Goal: Task Accomplishment & Management: Use online tool/utility

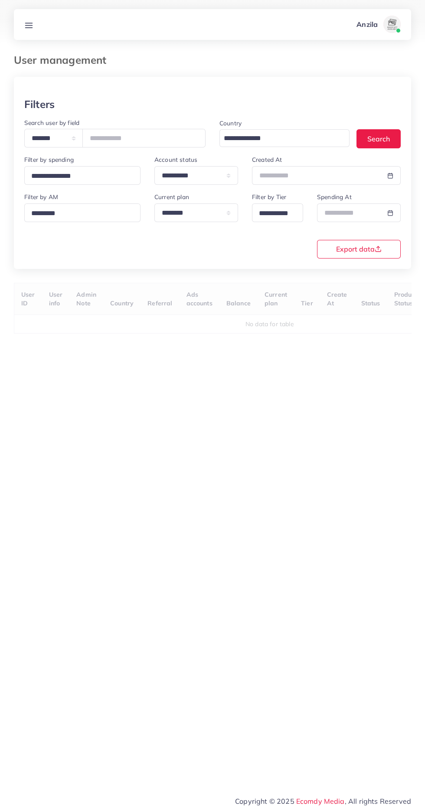
click at [29, 25] on line at bounding box center [29, 25] width 7 height 0
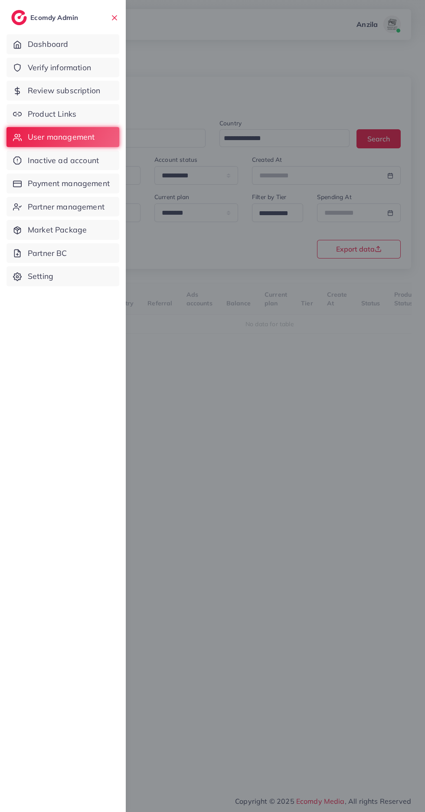
click at [39, 113] on span "Product Links" at bounding box center [52, 113] width 49 height 11
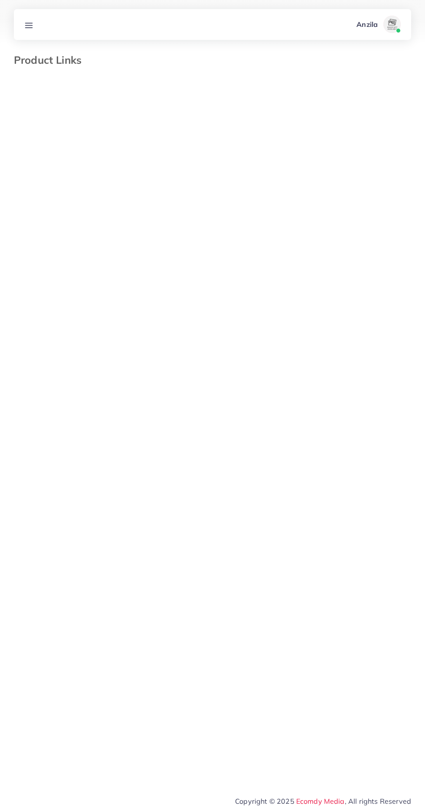
select select "*********"
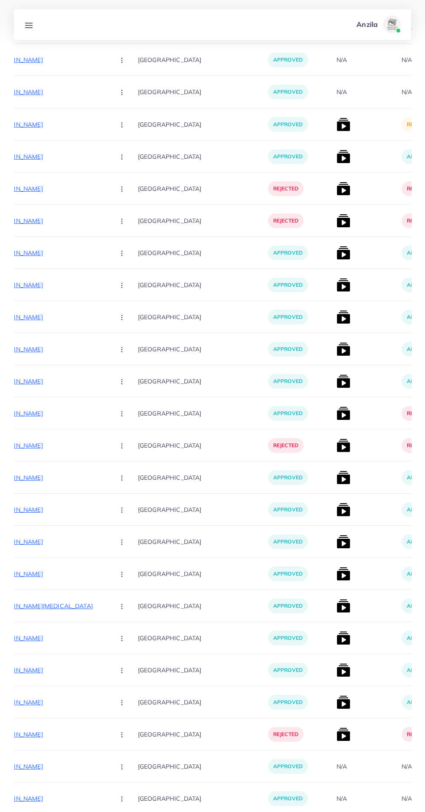
scroll to position [8215, 0]
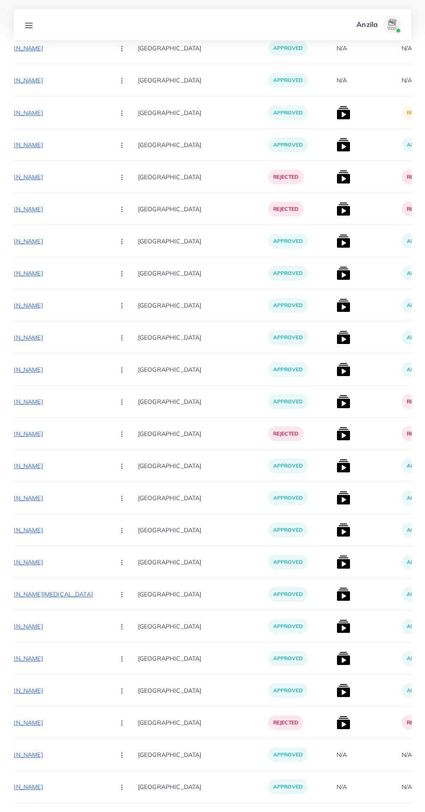
click at [336, 811] on img at bounding box center [343, 819] width 14 height 14
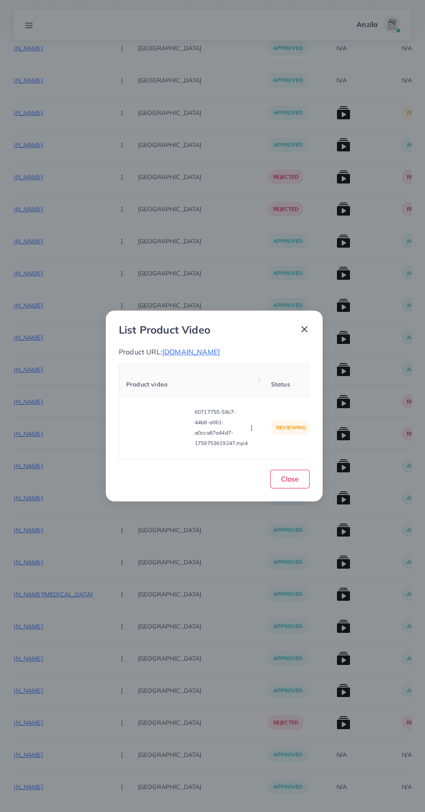
click at [162, 447] on video at bounding box center [158, 427] width 65 height 39
click at [162, 433] on circle at bounding box center [159, 427] width 12 height 12
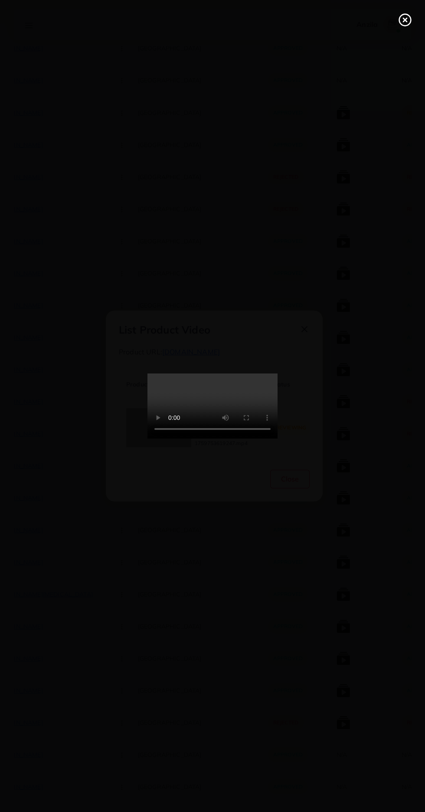
click at [404, 23] on icon at bounding box center [405, 20] width 14 height 14
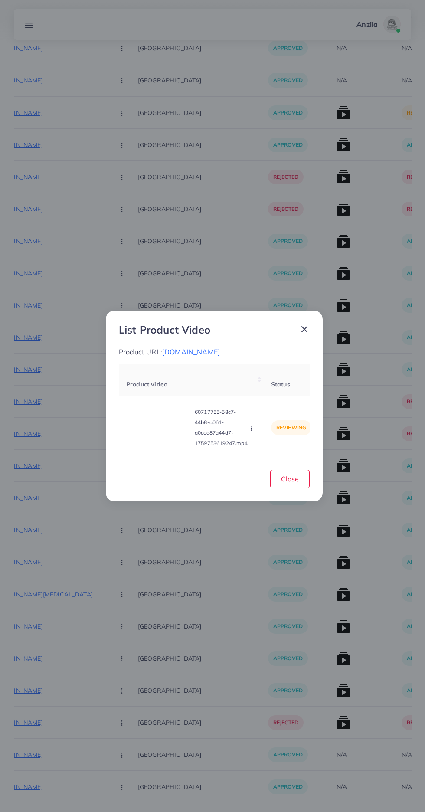
click at [216, 356] on span "[DOMAIN_NAME]" at bounding box center [191, 351] width 58 height 9
click at [254, 424] on icon "button" at bounding box center [251, 427] width 7 height 7
click at [271, 387] on span "Approve" at bounding box center [266, 387] width 29 height 9
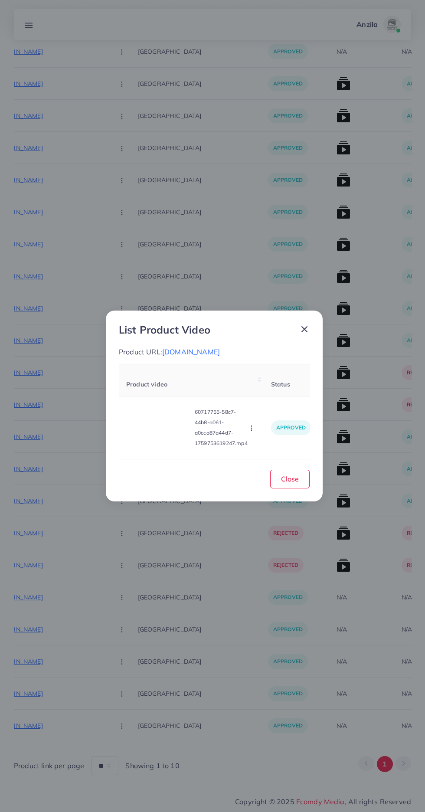
scroll to position [7574, 0]
click at [290, 482] on span "Close" at bounding box center [290, 478] width 18 height 9
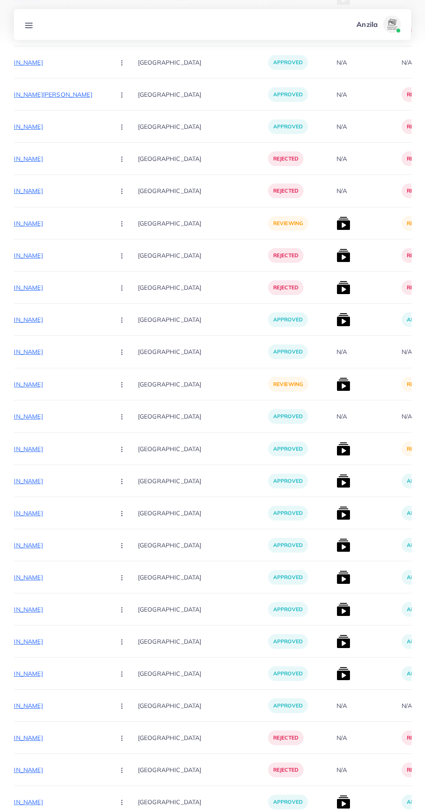
scroll to position [6530, 0]
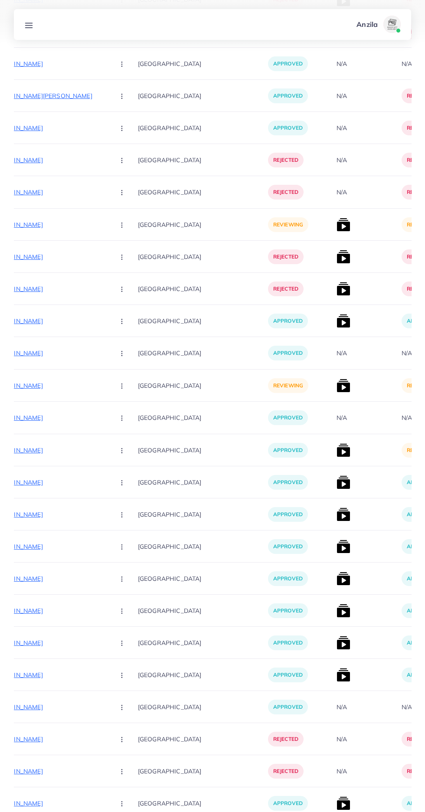
click at [336, 450] on img at bounding box center [343, 450] width 14 height 14
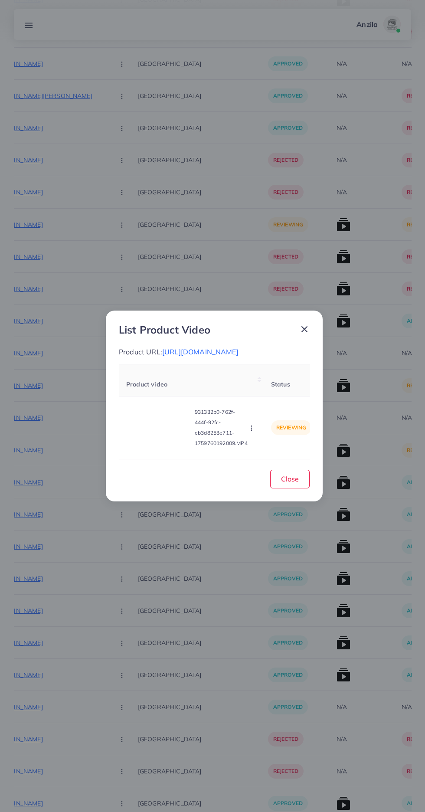
click at [157, 434] on video at bounding box center [158, 427] width 65 height 39
click at [154, 428] on div at bounding box center [158, 427] width 65 height 39
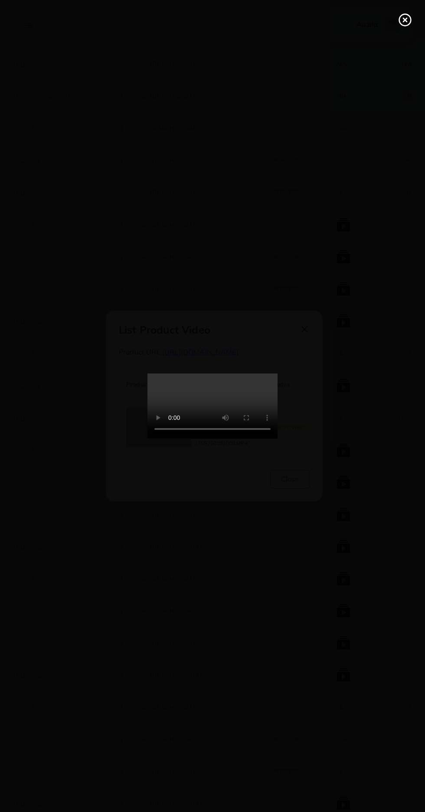
click at [399, 24] on icon at bounding box center [405, 20] width 14 height 14
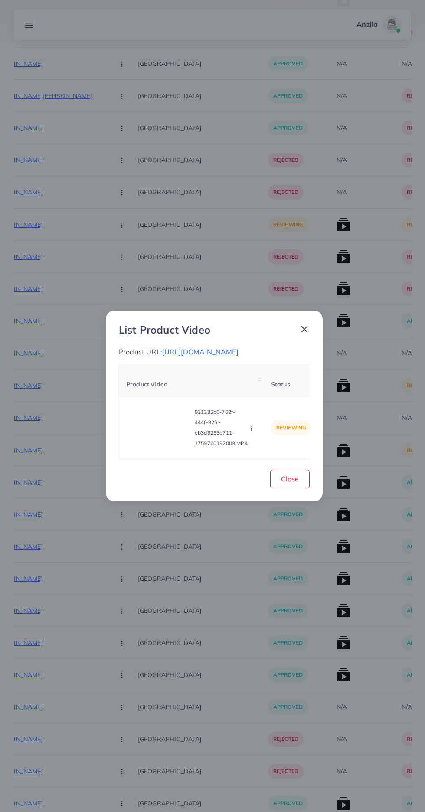
click at [250, 431] on icon "button" at bounding box center [251, 427] width 7 height 7
click at [260, 389] on link "Approve" at bounding box center [268, 387] width 69 height 19
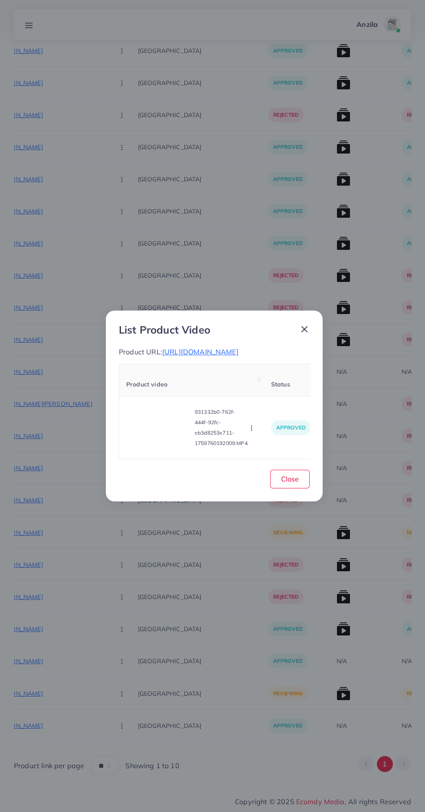
scroll to position [6226, 0]
click at [296, 488] on button "Close" at bounding box center [289, 479] width 39 height 19
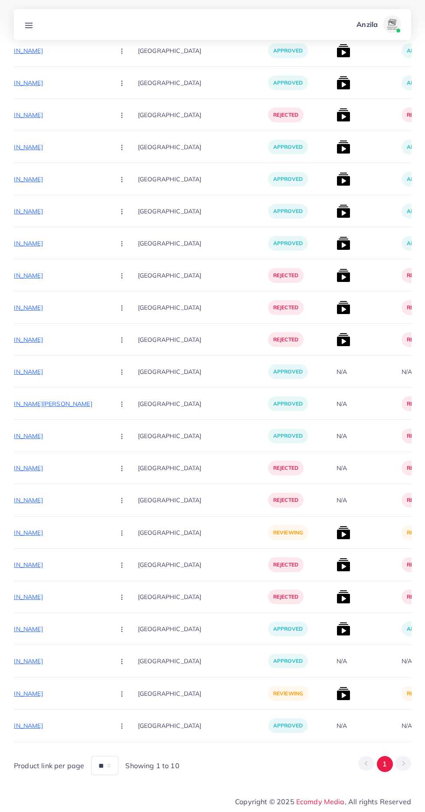
click at [43, 692] on p "[URL][DOMAIN_NAME]" at bounding box center [42, 693] width 130 height 10
click at [121, 695] on circle "button" at bounding box center [121, 695] width 0 height 0
click at [47, 690] on p "[URL][DOMAIN_NAME]" at bounding box center [42, 693] width 130 height 10
click at [108, 693] on button "button" at bounding box center [123, 693] width 30 height 20
click at [126, 666] on span "Reject" at bounding box center [136, 666] width 21 height 9
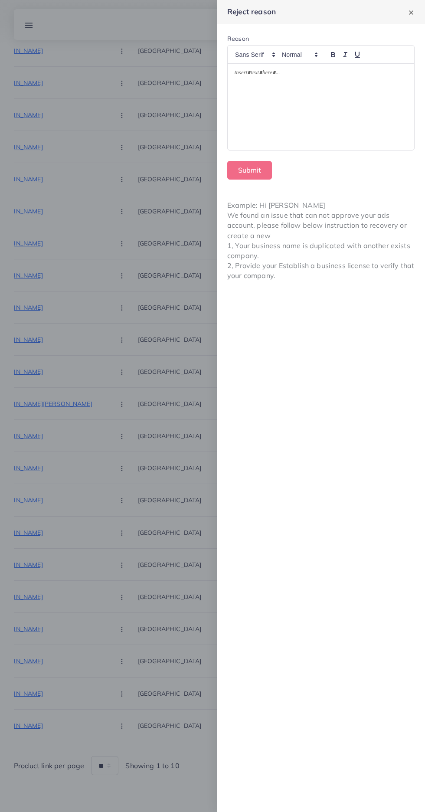
click at [267, 115] on div at bounding box center [321, 107] width 186 height 86
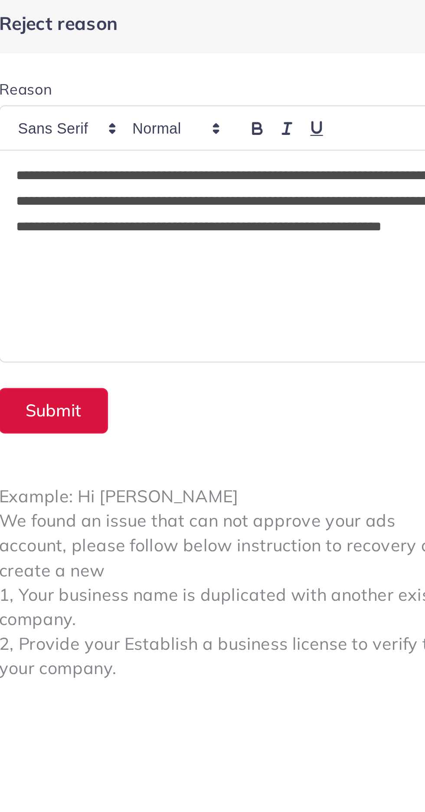
click at [242, 166] on button "Submit" at bounding box center [249, 170] width 45 height 19
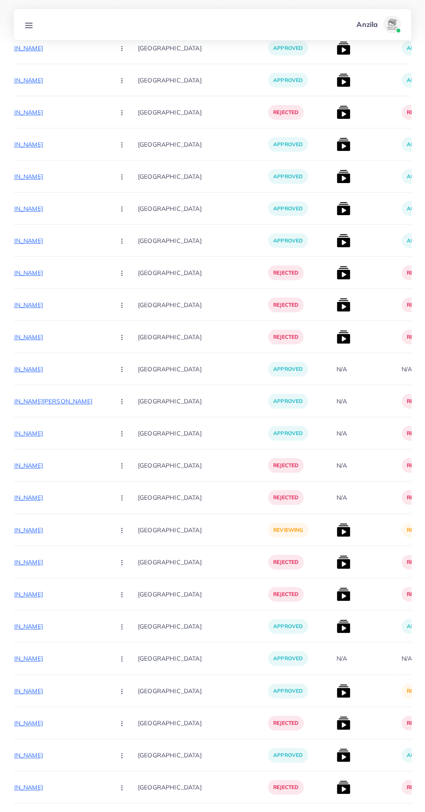
scroll to position [6205, 0]
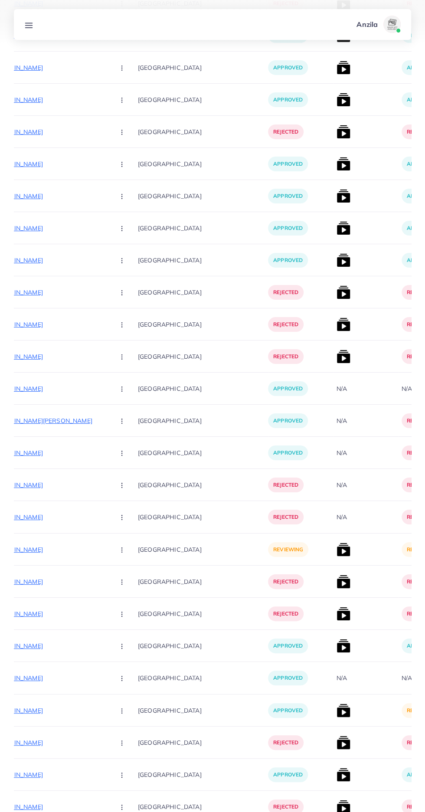
click at [336, 708] on img at bounding box center [343, 710] width 14 height 14
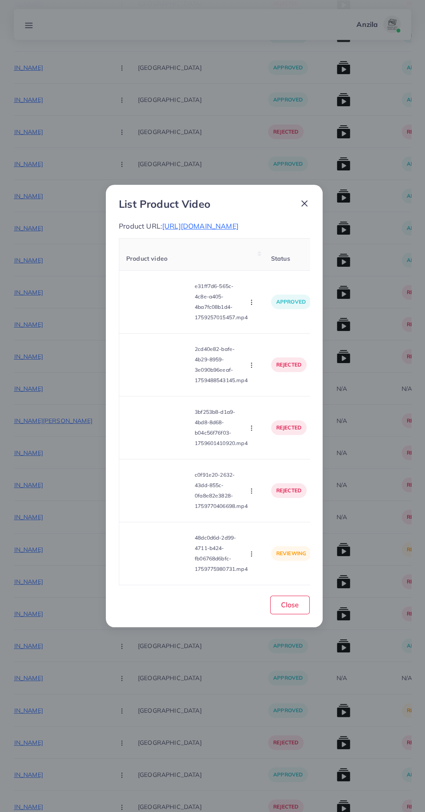
click at [153, 573] on video at bounding box center [158, 553] width 65 height 39
click at [153, 559] on circle at bounding box center [159, 553] width 12 height 12
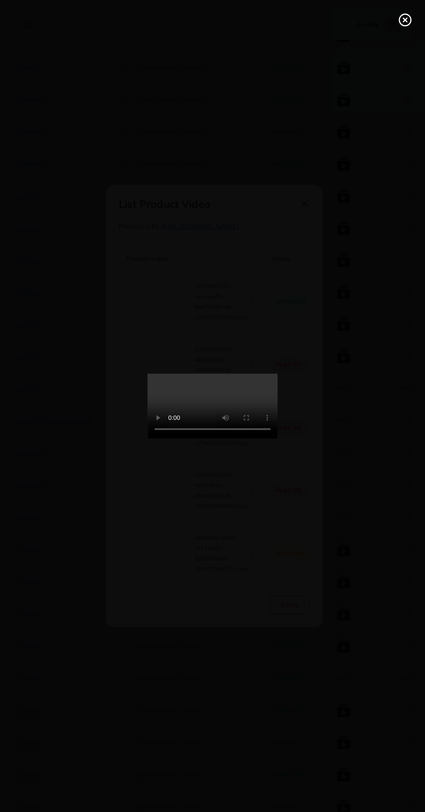
click at [400, 26] on icon at bounding box center [405, 20] width 14 height 14
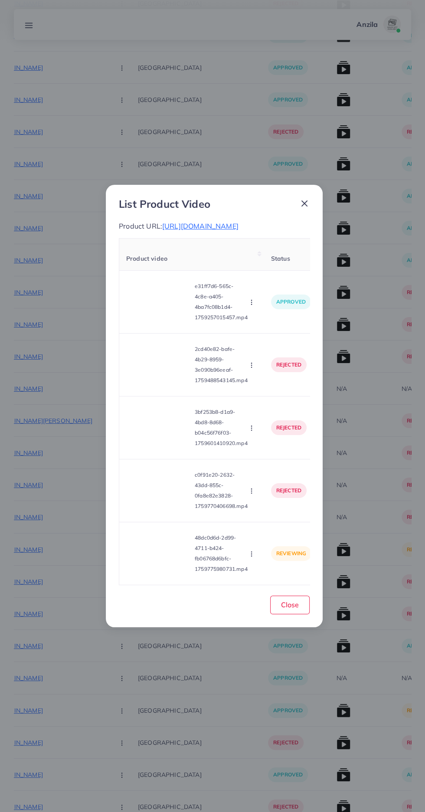
click at [249, 557] on icon "button" at bounding box center [251, 553] width 7 height 7
click at [251, 493] on circle "button" at bounding box center [251, 493] width 0 height 0
click at [251, 556] on circle "button" at bounding box center [251, 555] width 0 height 0
click at [271, 517] on span "Approve" at bounding box center [266, 513] width 29 height 9
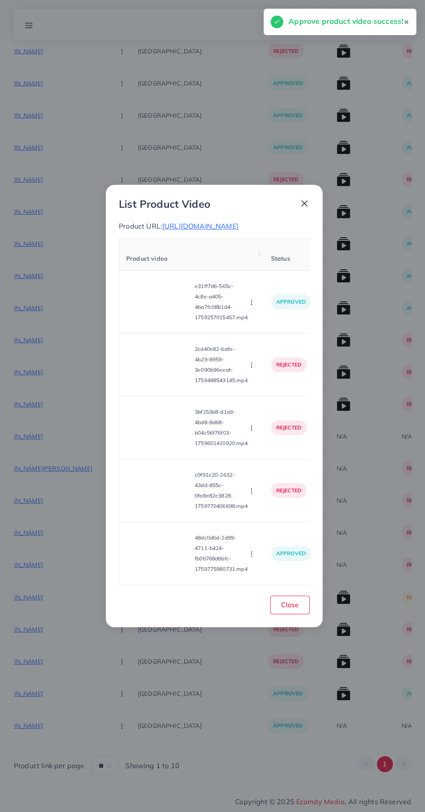
scroll to position [6095, 0]
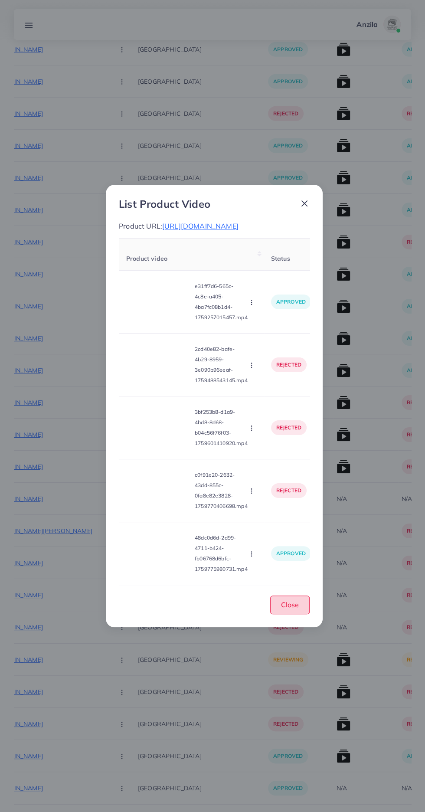
click at [297, 614] on button "Close" at bounding box center [289, 604] width 39 height 19
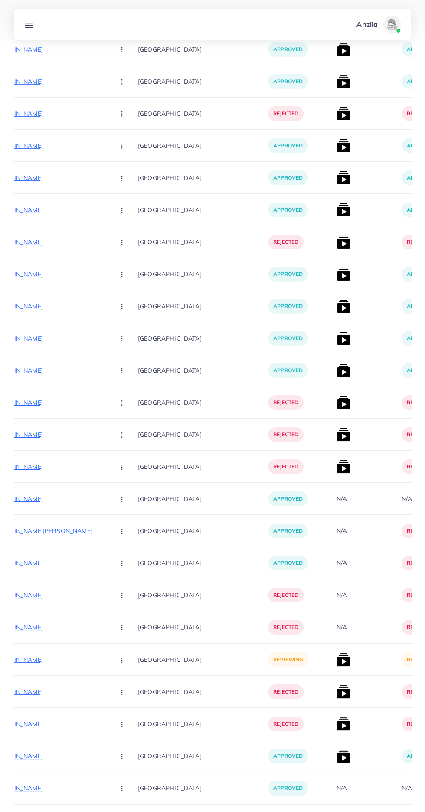
click at [30, 659] on p "[URL][DOMAIN_NAME]" at bounding box center [42, 659] width 130 height 10
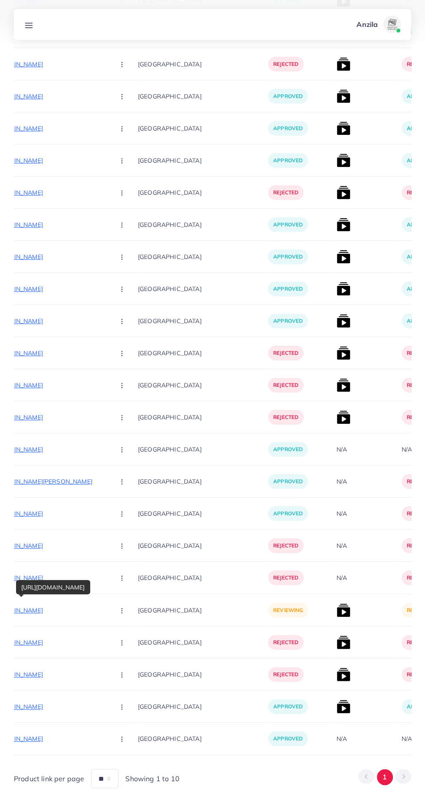
click at [121, 610] on circle "button" at bounding box center [121, 610] width 0 height 0
click at [126, 637] on span "Approve" at bounding box center [140, 636] width 29 height 9
click at [336, 612] on img at bounding box center [343, 610] width 14 height 14
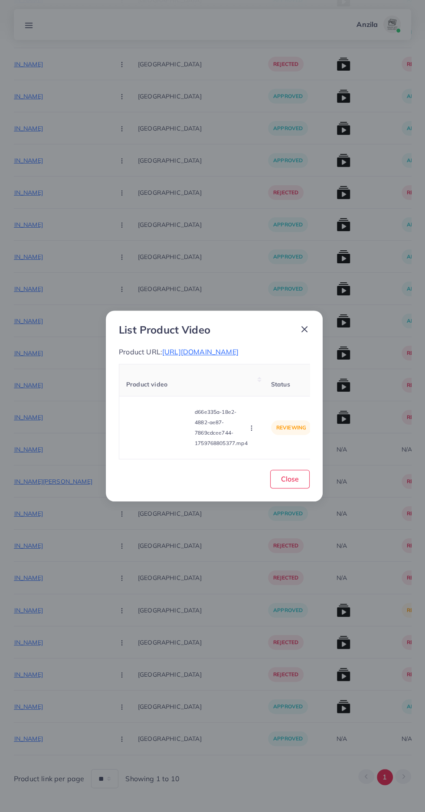
click at [150, 447] on video at bounding box center [158, 427] width 65 height 39
click at [145, 436] on div at bounding box center [158, 427] width 65 height 39
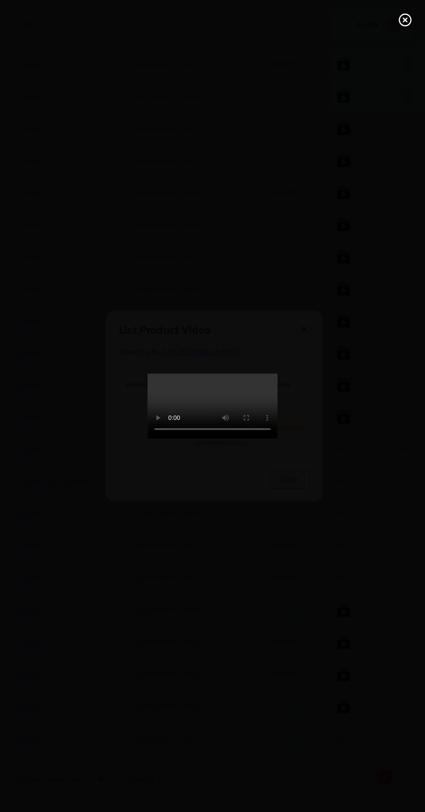
click at [397, 8] on div at bounding box center [212, 406] width 425 height 812
click at [402, 20] on icon at bounding box center [405, 20] width 14 height 14
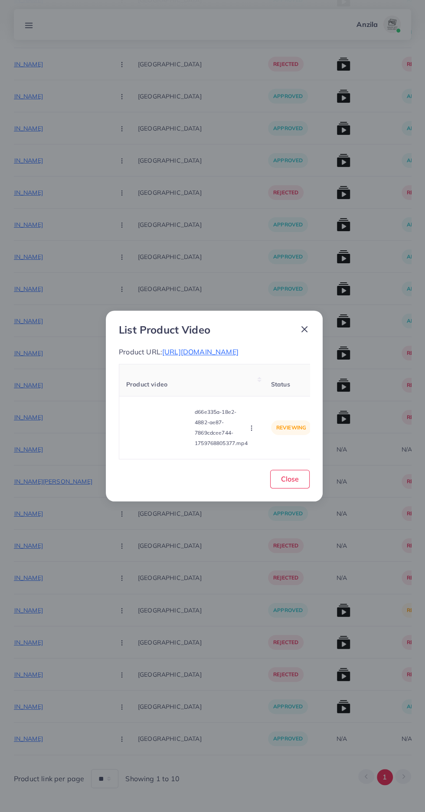
click at [251, 430] on circle "button" at bounding box center [251, 430] width 0 height 0
click at [268, 391] on span "Approve" at bounding box center [266, 387] width 29 height 9
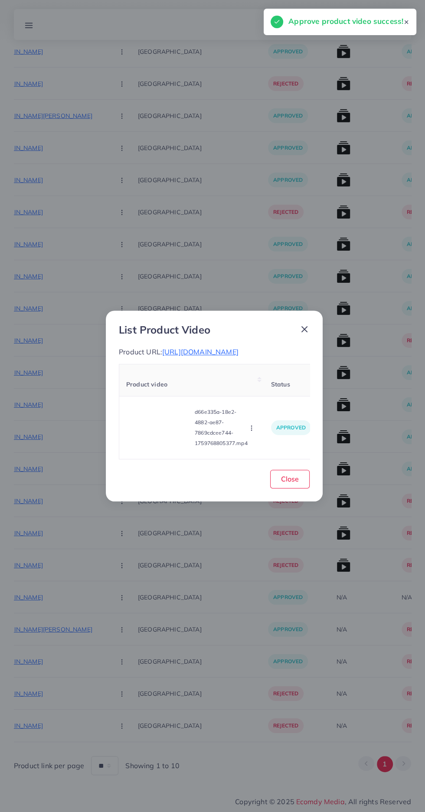
scroll to position [6000, 0]
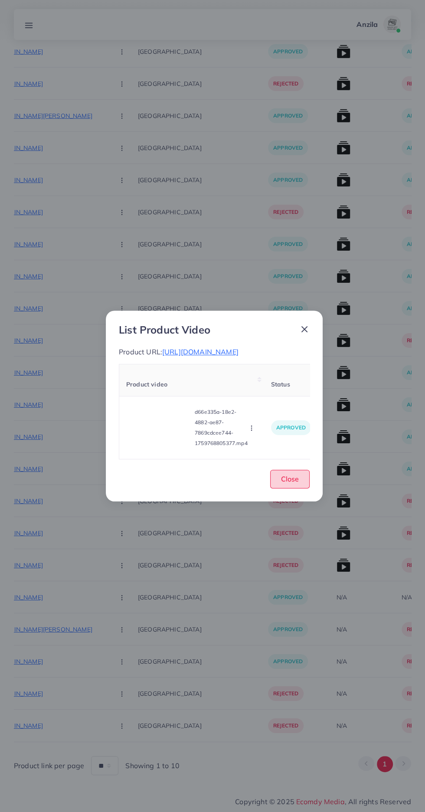
click at [306, 488] on button "Close" at bounding box center [289, 479] width 39 height 19
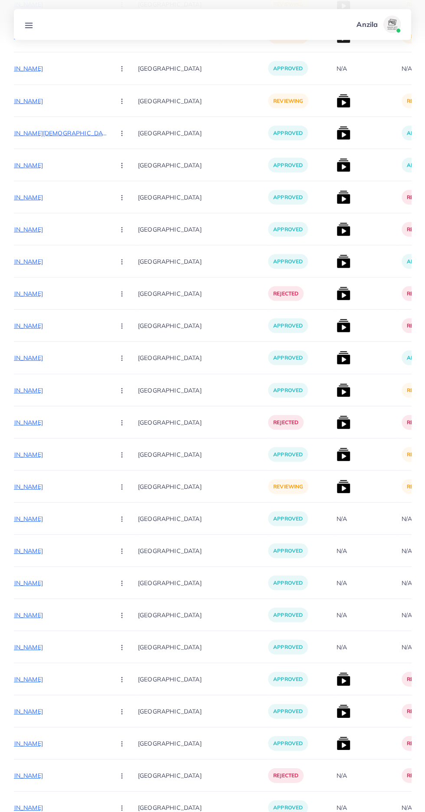
scroll to position [1355, 0]
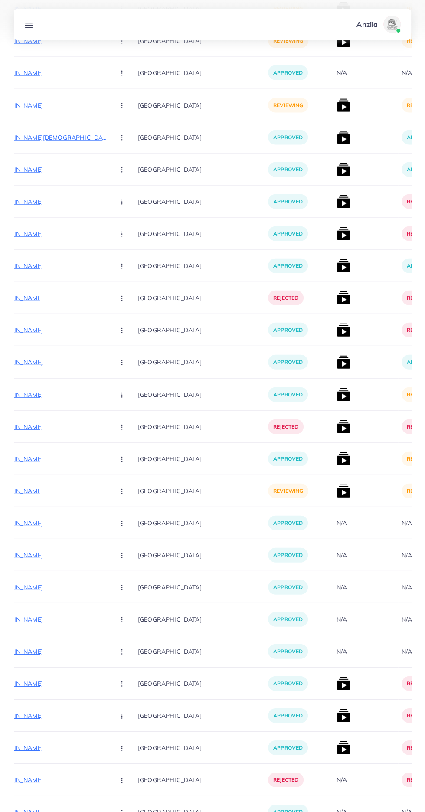
click at [34, 491] on p "[URL][DOMAIN_NAME]" at bounding box center [42, 491] width 130 height 10
click at [121, 493] on circle "button" at bounding box center [121, 493] width 0 height 0
click at [126, 537] on span "Reject" at bounding box center [136, 536] width 21 height 9
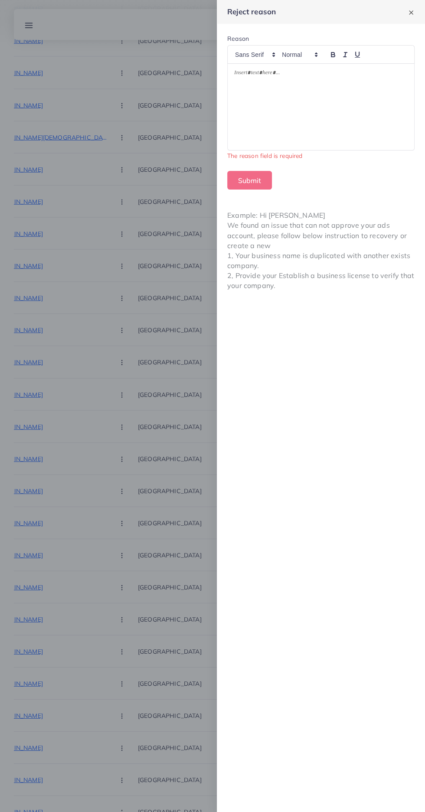
click at [274, 121] on div at bounding box center [321, 107] width 186 height 86
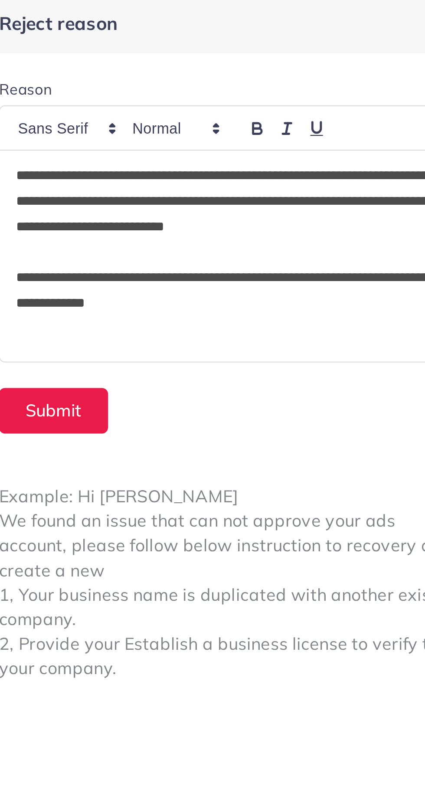
click at [382, 72] on p "**********" at bounding box center [320, 84] width 173 height 31
click at [386, 72] on p "**********" at bounding box center [320, 84] width 173 height 31
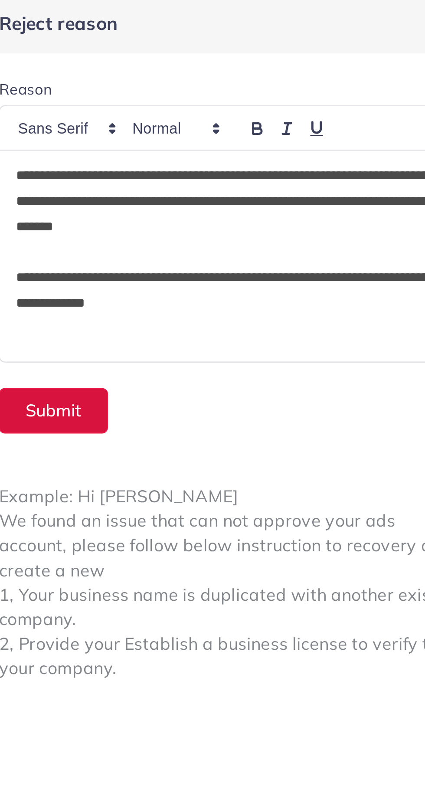
click at [252, 168] on button "Submit" at bounding box center [249, 170] width 45 height 19
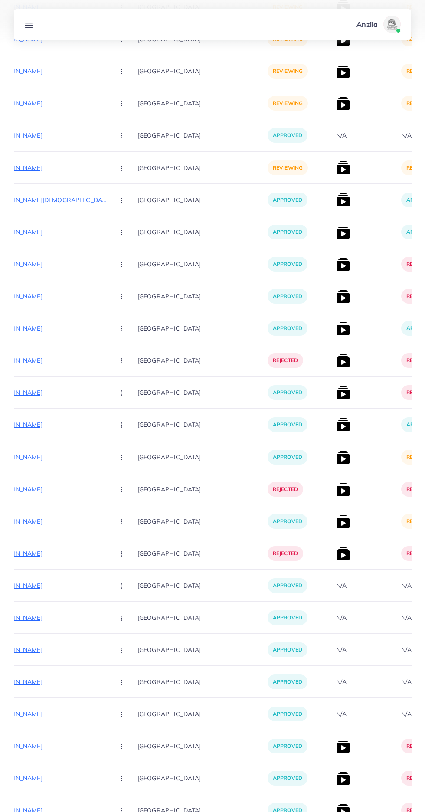
scroll to position [1276, 0]
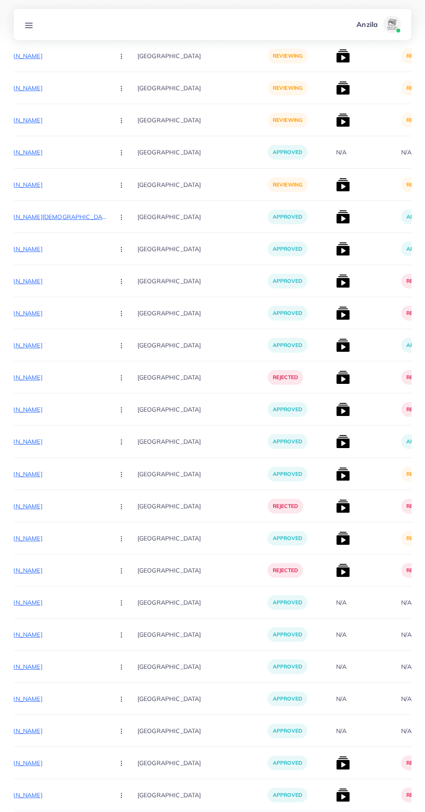
click at [336, 538] on img at bounding box center [343, 538] width 14 height 14
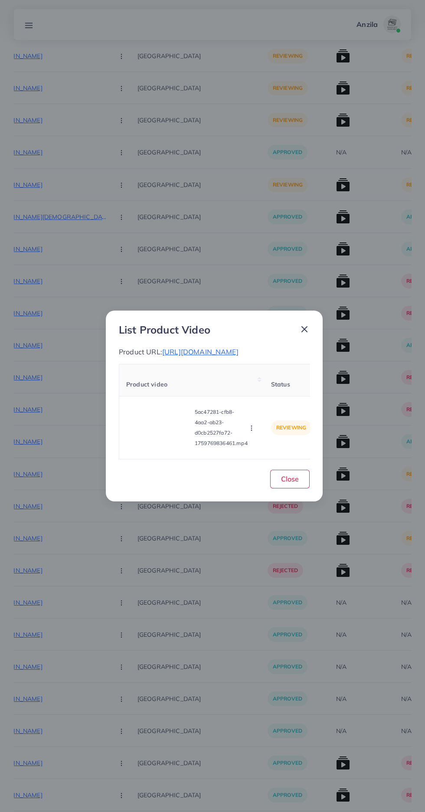
click at [139, 447] on video at bounding box center [158, 427] width 65 height 39
click at [148, 447] on div at bounding box center [158, 427] width 65 height 39
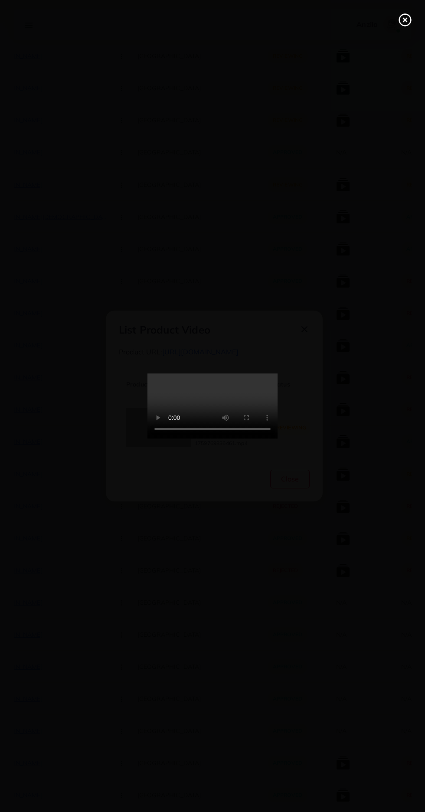
click at [405, 20] on line at bounding box center [404, 19] width 3 height 3
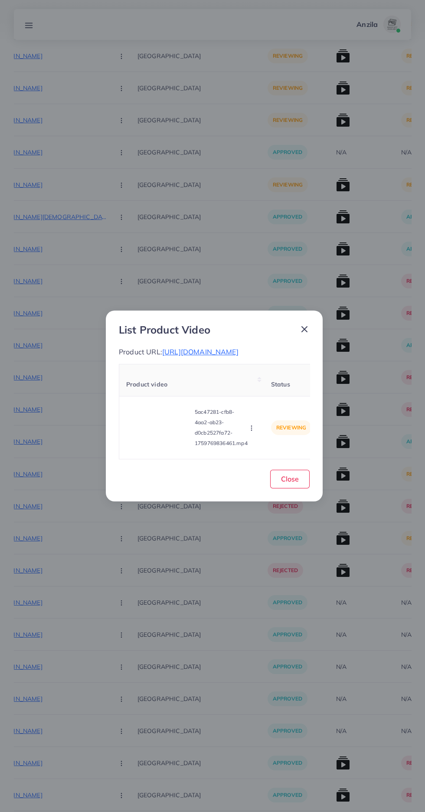
click at [179, 356] on span "[URL][DOMAIN_NAME]" at bounding box center [200, 351] width 76 height 9
click at [251, 431] on icon "button" at bounding box center [251, 427] width 7 height 7
click at [248, 410] on icon at bounding box center [246, 407] width 6 height 6
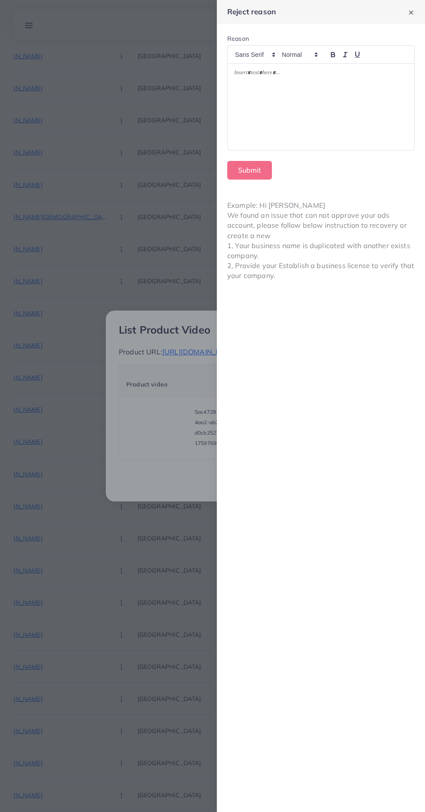
click at [315, 88] on div at bounding box center [321, 107] width 186 height 86
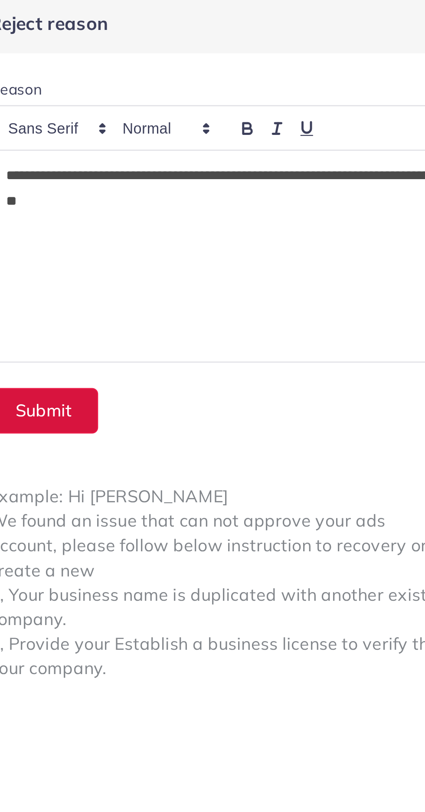
click at [248, 166] on button "Submit" at bounding box center [249, 170] width 45 height 19
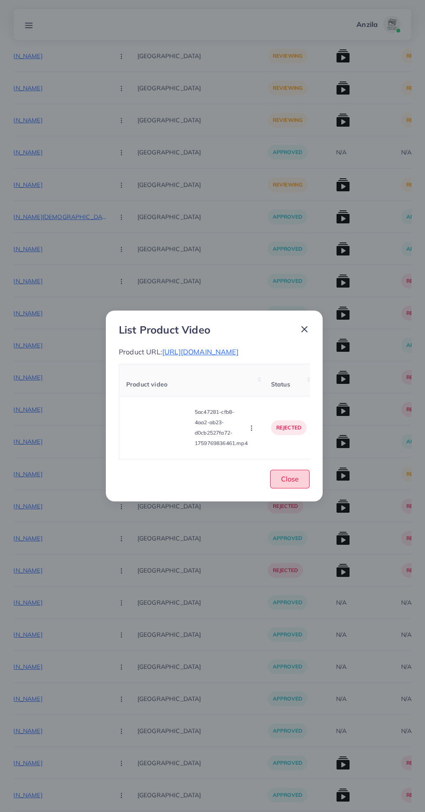
click at [298, 483] on span "Close" at bounding box center [290, 478] width 18 height 9
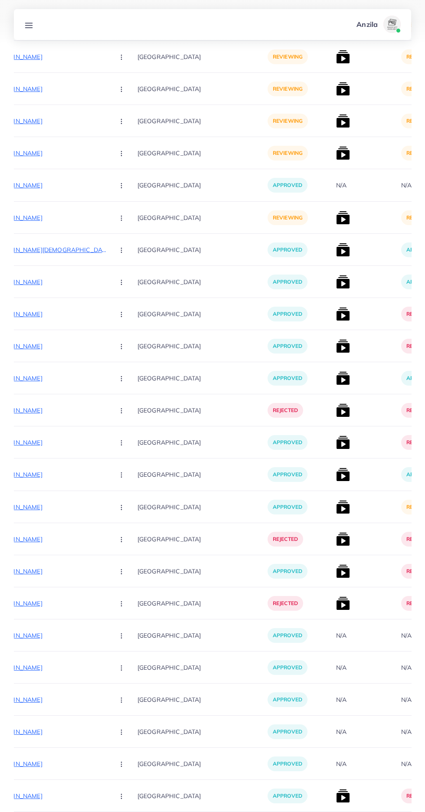
scroll to position [1241, 0]
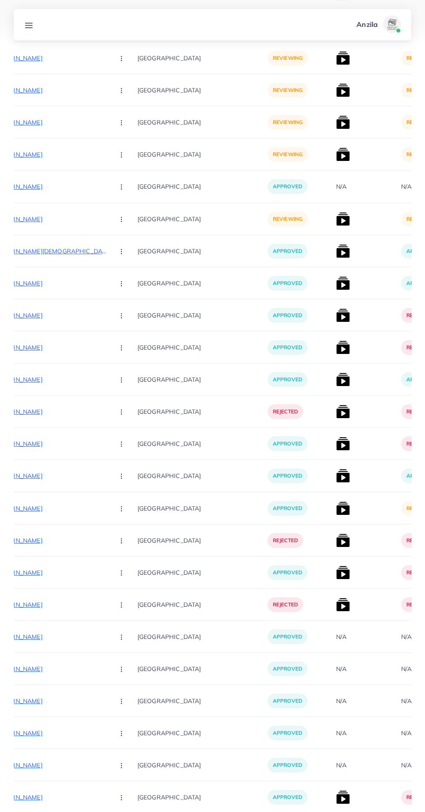
click at [336, 507] on img at bounding box center [343, 508] width 14 height 14
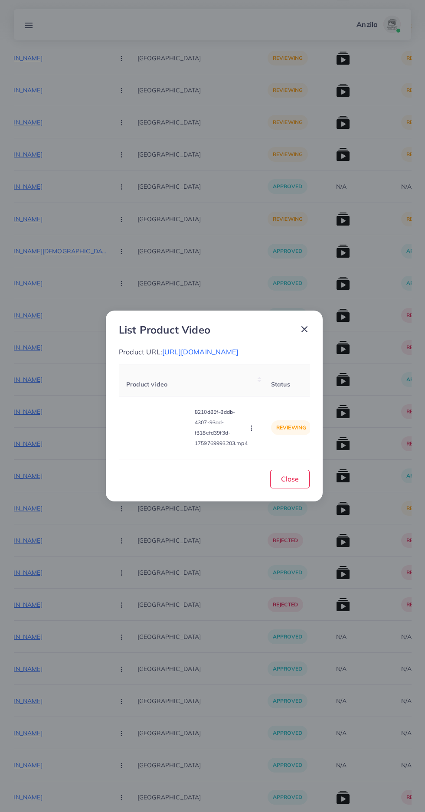
click at [149, 440] on video at bounding box center [158, 427] width 65 height 39
click at [161, 434] on icon at bounding box center [159, 428] width 14 height 14
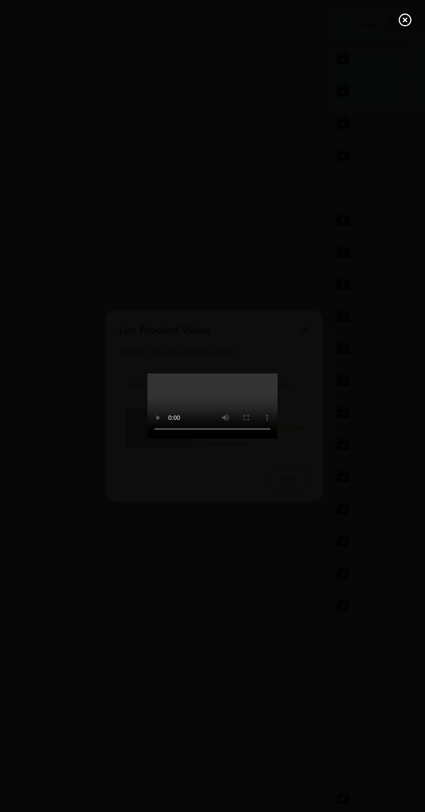
click at [405, 20] on line at bounding box center [404, 19] width 3 height 3
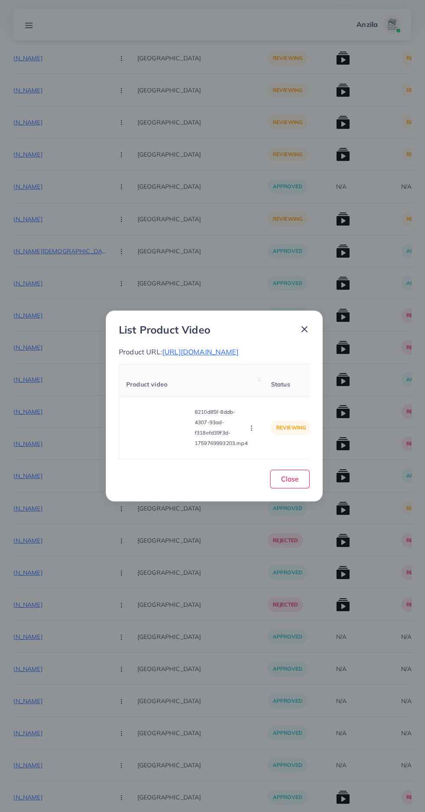
click at [162, 351] on span "[URL][DOMAIN_NAME]" at bounding box center [200, 351] width 76 height 9
click at [254, 431] on icon "button" at bounding box center [251, 427] width 7 height 7
click at [272, 411] on span "Reject" at bounding box center [262, 406] width 21 height 9
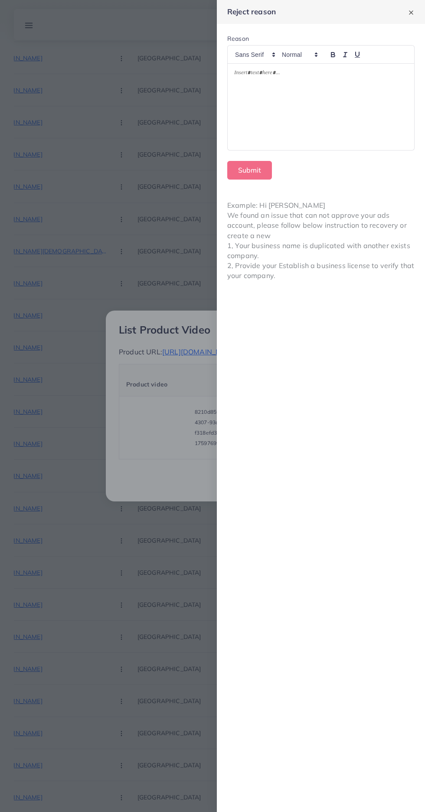
click at [257, 102] on div at bounding box center [321, 107] width 186 height 86
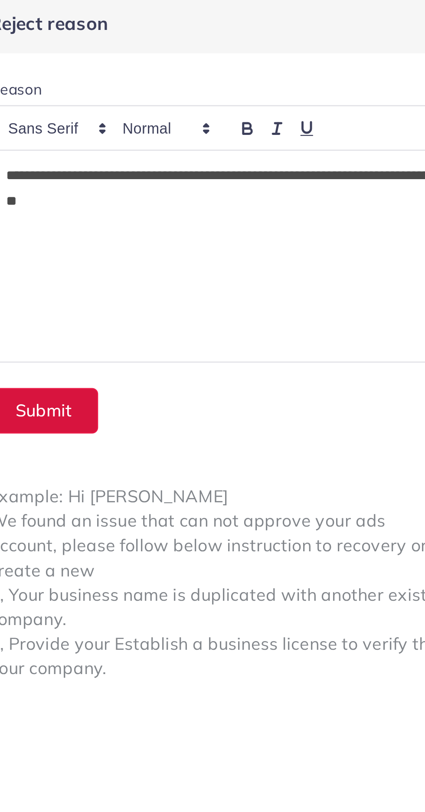
click at [242, 167] on button "Submit" at bounding box center [249, 170] width 45 height 19
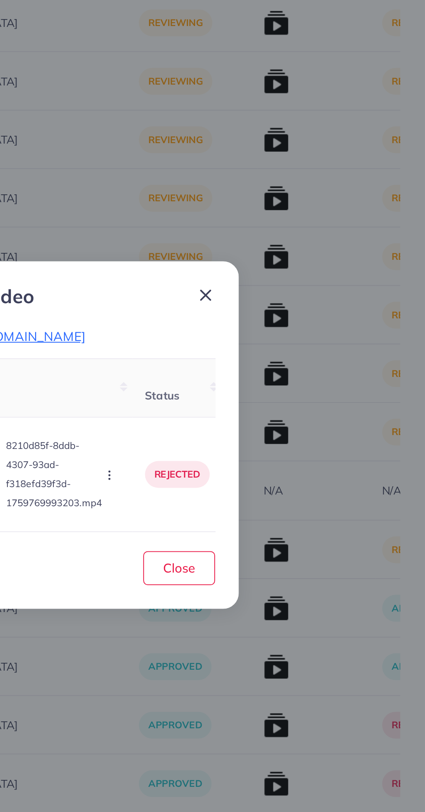
scroll to position [995, 0]
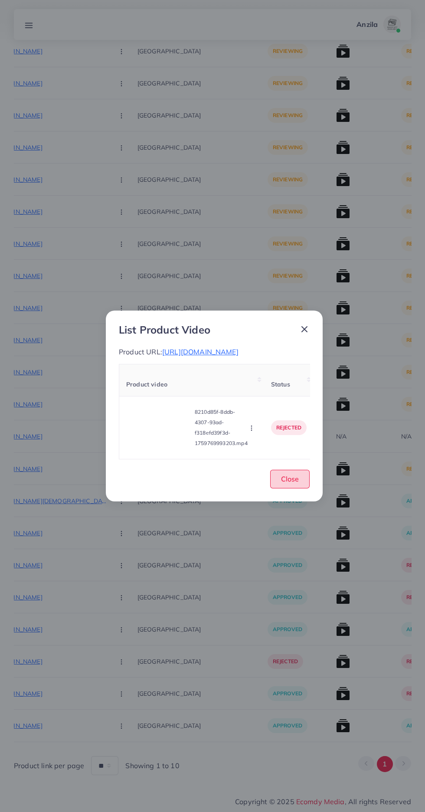
click at [283, 483] on span "Close" at bounding box center [290, 478] width 18 height 9
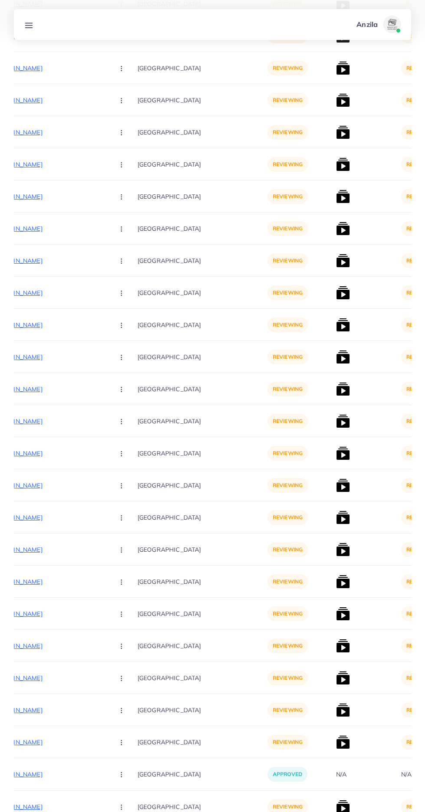
scroll to position [929, 0]
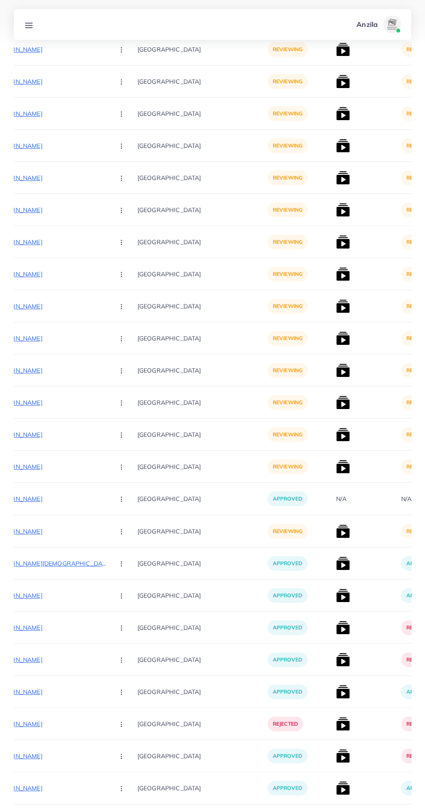
click at [36, 531] on p "[URL][DOMAIN_NAME]" at bounding box center [42, 531] width 130 height 10
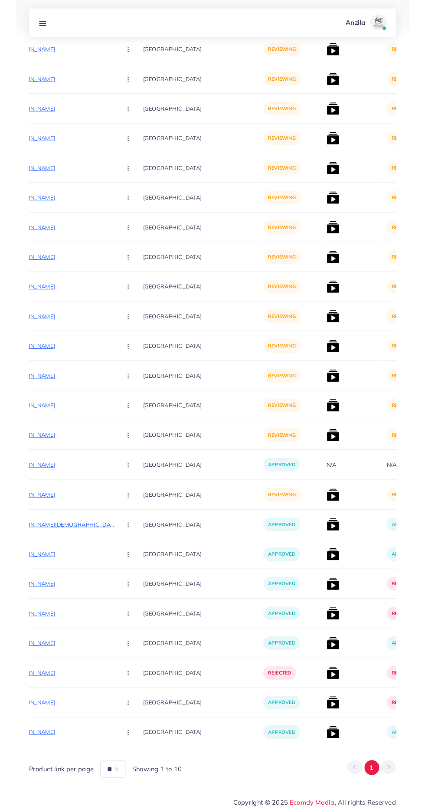
scroll to position [984, 0]
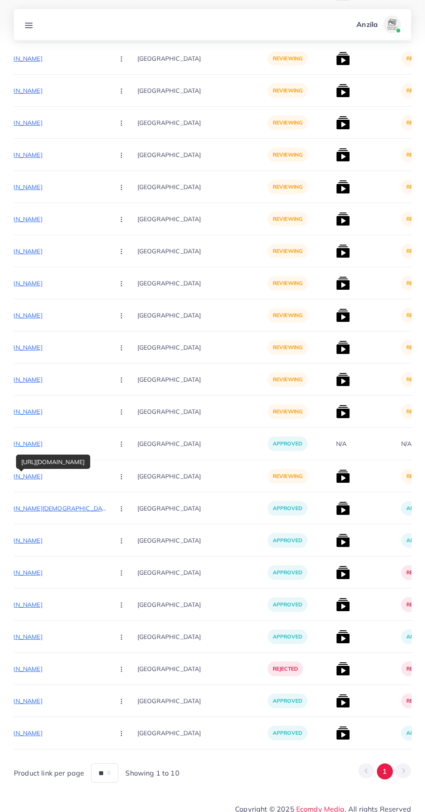
click at [121, 476] on circle "button" at bounding box center [121, 476] width 0 height 0
click at [126, 503] on span "Approve" at bounding box center [140, 502] width 29 height 9
click at [336, 480] on img at bounding box center [343, 476] width 14 height 14
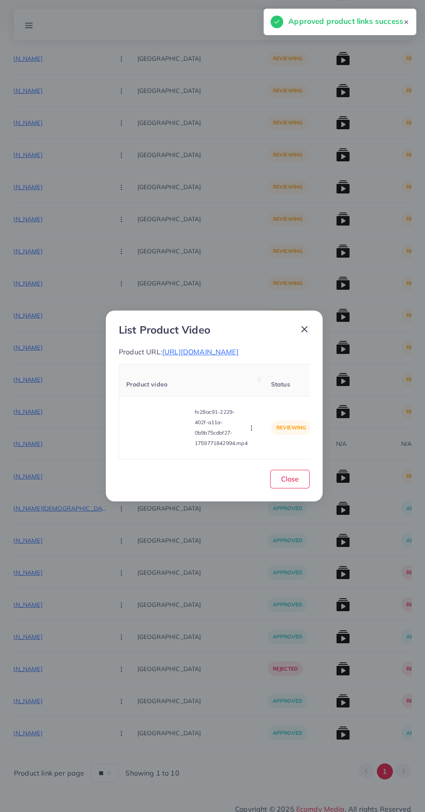
click at [153, 421] on video at bounding box center [158, 427] width 65 height 39
click at [154, 430] on icon at bounding box center [159, 428] width 14 height 14
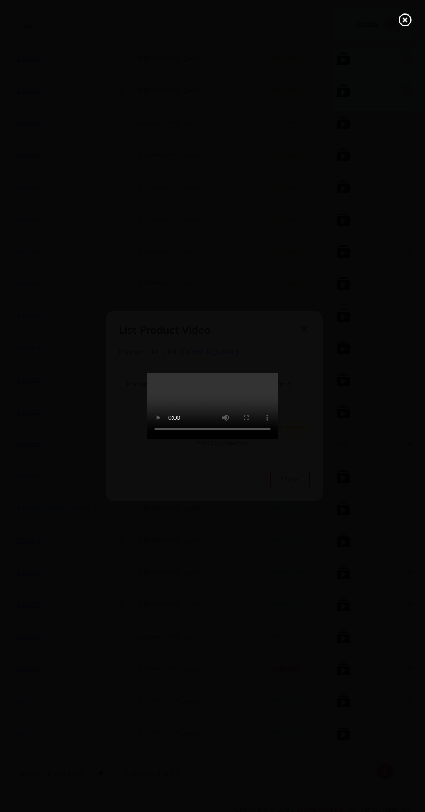
click at [405, 20] on line at bounding box center [404, 19] width 3 height 3
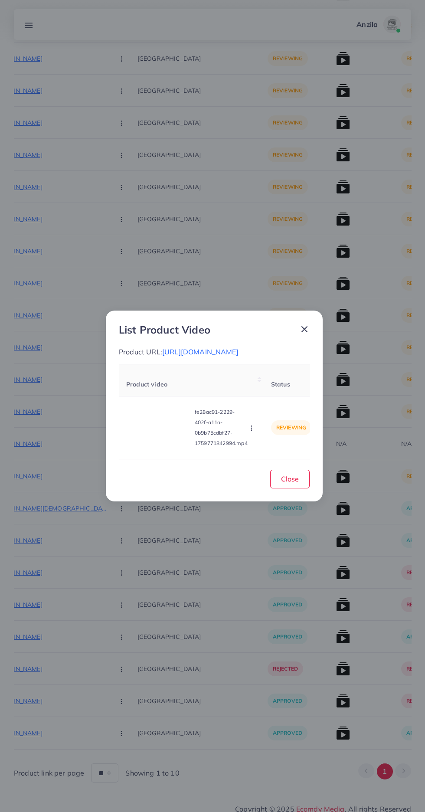
click at [251, 430] on circle "button" at bounding box center [251, 430] width 0 height 0
click at [274, 391] on span "Approve" at bounding box center [266, 387] width 29 height 9
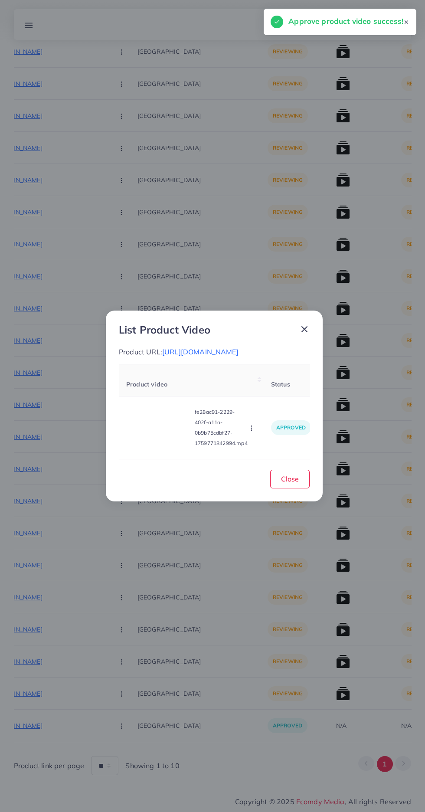
scroll to position [706, 0]
click at [301, 488] on button "Close" at bounding box center [289, 479] width 39 height 19
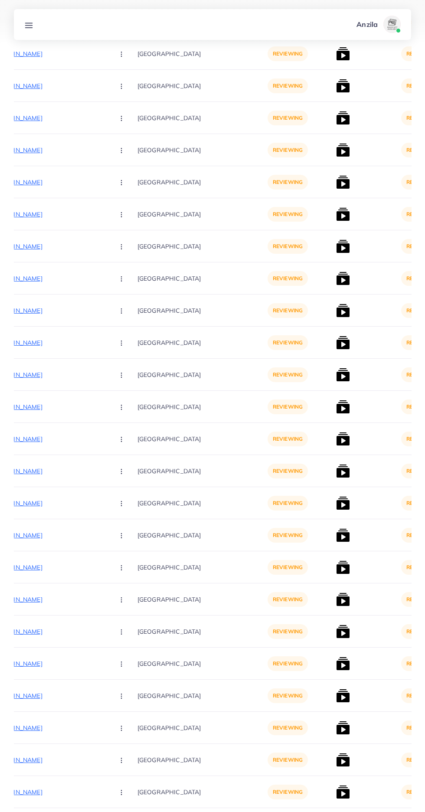
scroll to position [640, 0]
